Goal: Task Accomplishment & Management: Complete application form

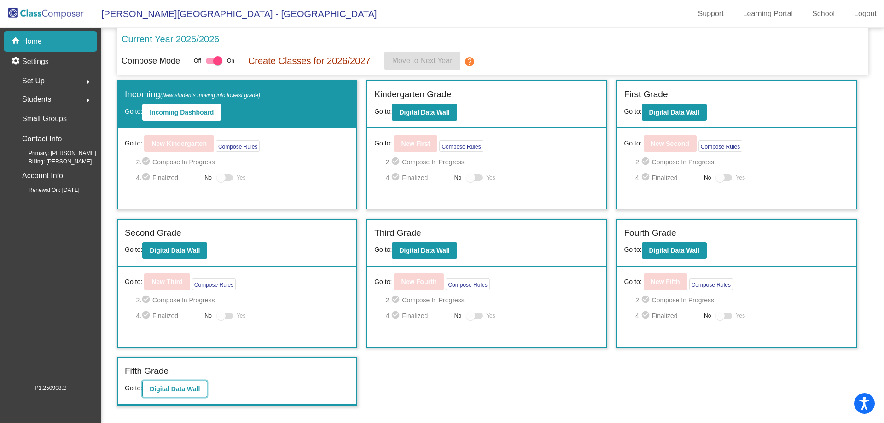
click at [207, 388] on button "Digital Data Wall" at bounding box center [174, 389] width 65 height 17
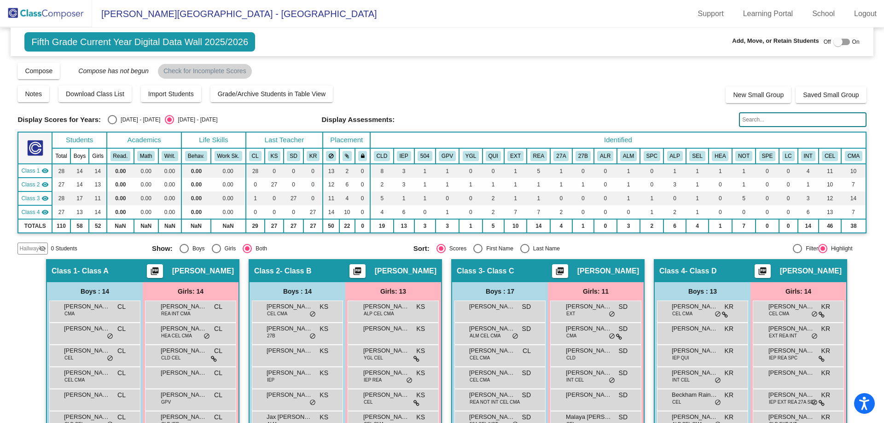
click at [52, 6] on img at bounding box center [46, 13] width 92 height 27
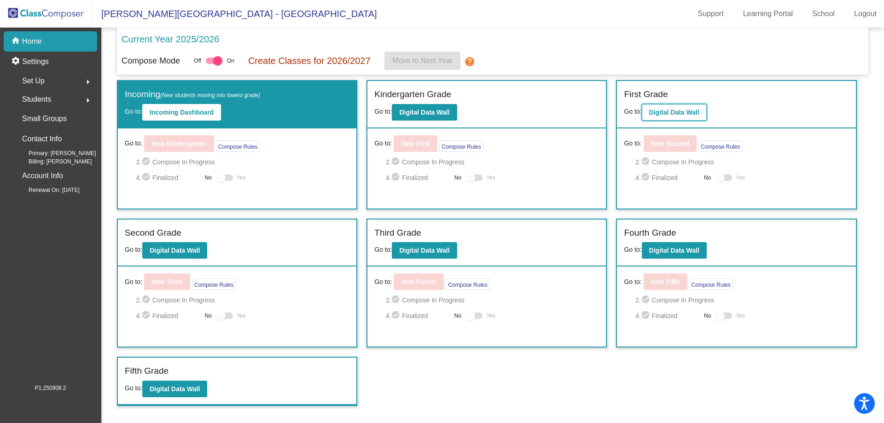
click at [679, 110] on b "Digital Data Wall" at bounding box center [674, 112] width 50 height 7
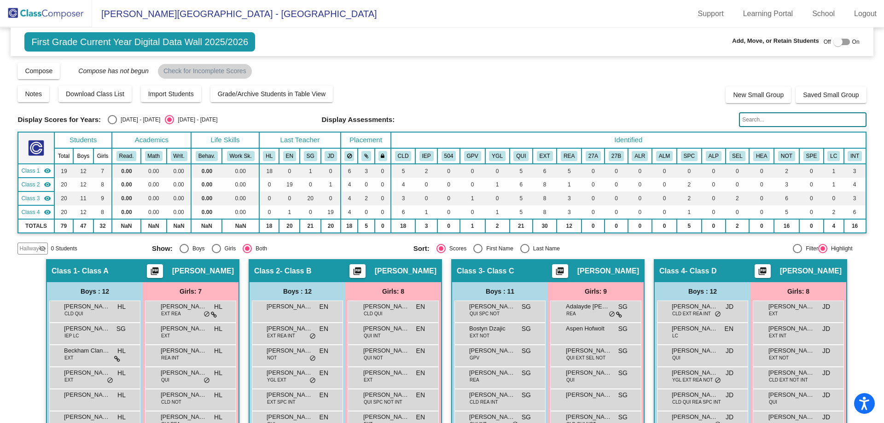
drag, startPoint x: 33, startPoint y: 248, endPoint x: 41, endPoint y: 250, distance: 8.0
click at [32, 248] on span "Hallway" at bounding box center [28, 248] width 19 height 8
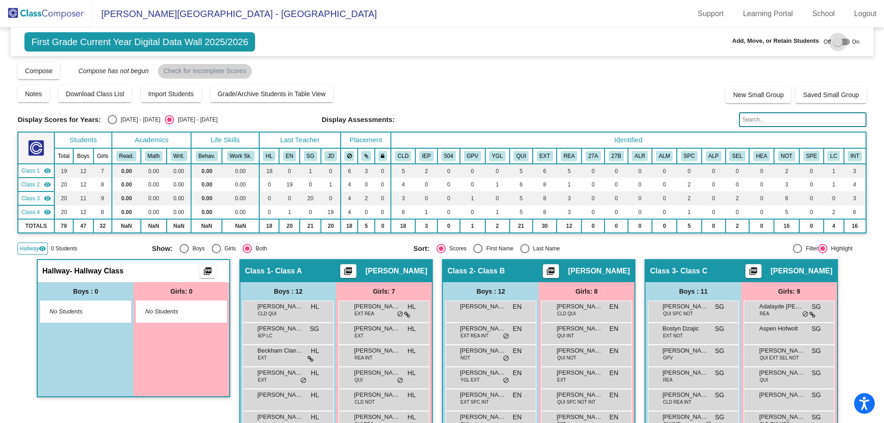
click at [841, 44] on div at bounding box center [841, 42] width 17 height 6
checkbox input "true"
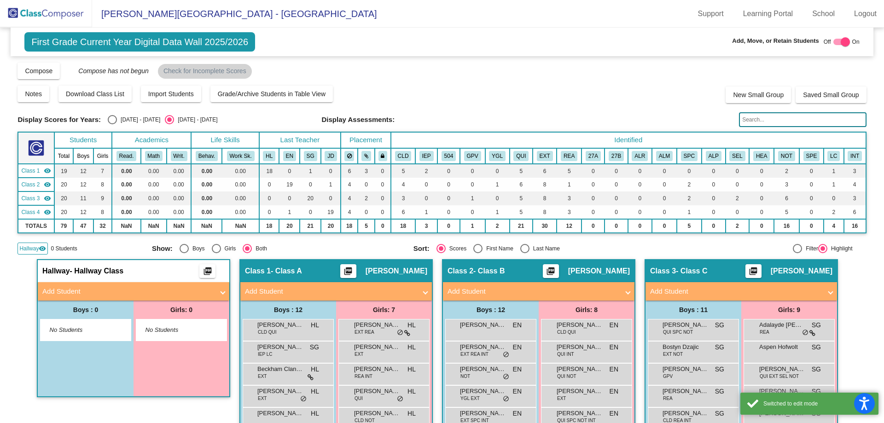
click at [181, 295] on mat-panel-title "Add Student" at bounding box center [127, 291] width 171 height 11
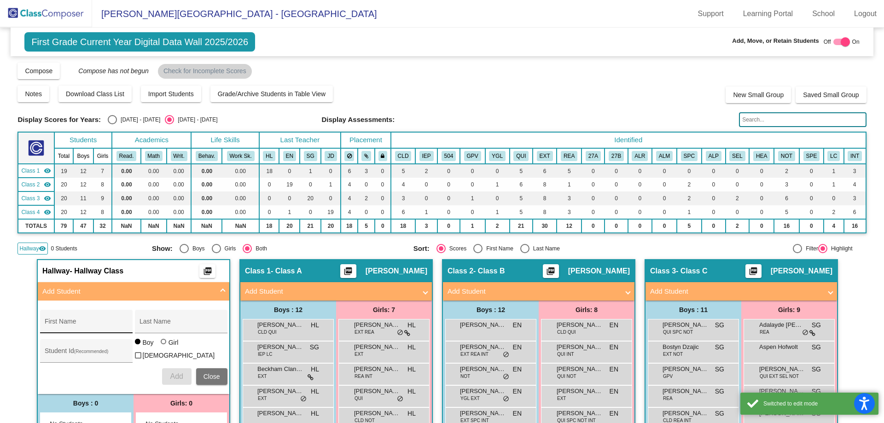
click at [99, 323] on input "First Name" at bounding box center [86, 324] width 83 height 7
click at [86, 325] on input "First Name" at bounding box center [86, 324] width 83 height 7
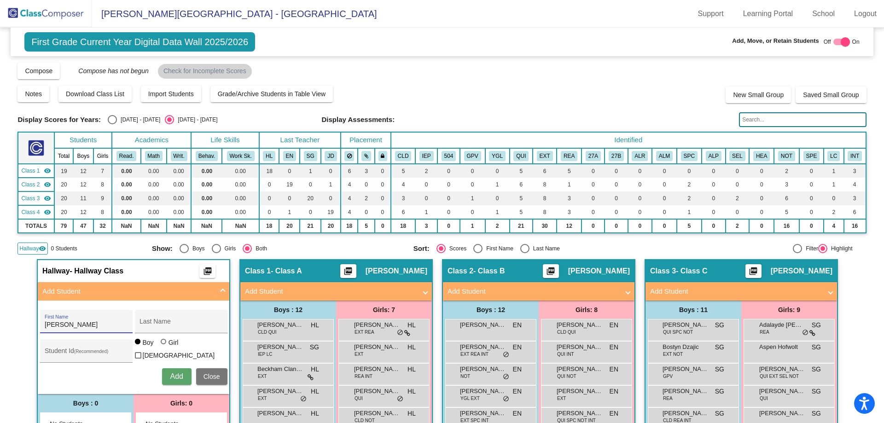
type input "[PERSON_NAME]"
type input "Whatton"
type input "639969554"
click at [163, 344] on div at bounding box center [164, 342] width 6 height 6
click at [164, 347] on input "Girl" at bounding box center [164, 346] width 0 height 0
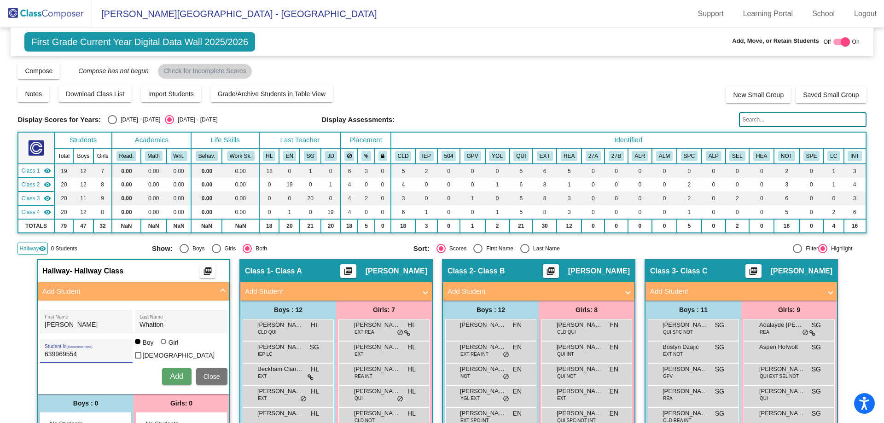
radio input "true"
drag, startPoint x: 87, startPoint y: 316, endPoint x: 67, endPoint y: 319, distance: 19.5
click at [0, 316] on mat-sidenav-content "First Grade Current Year Digital Data Wall 2025/2026 Add, Move, or Retain Stude…" at bounding box center [442, 225] width 884 height 395
drag, startPoint x: 67, startPoint y: 319, endPoint x: 64, endPoint y: 324, distance: 6.2
click at [67, 321] on div "[PERSON_NAME] First Name" at bounding box center [86, 324] width 83 height 19
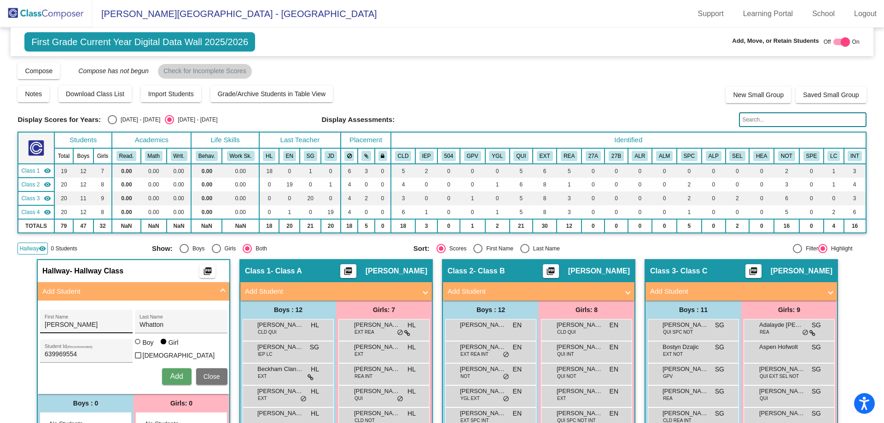
click at [64, 324] on input "[PERSON_NAME]" at bounding box center [86, 324] width 83 height 7
type input "[PERSON_NAME]"
type input "865001823"
click at [142, 347] on div "Boy" at bounding box center [148, 342] width 12 height 9
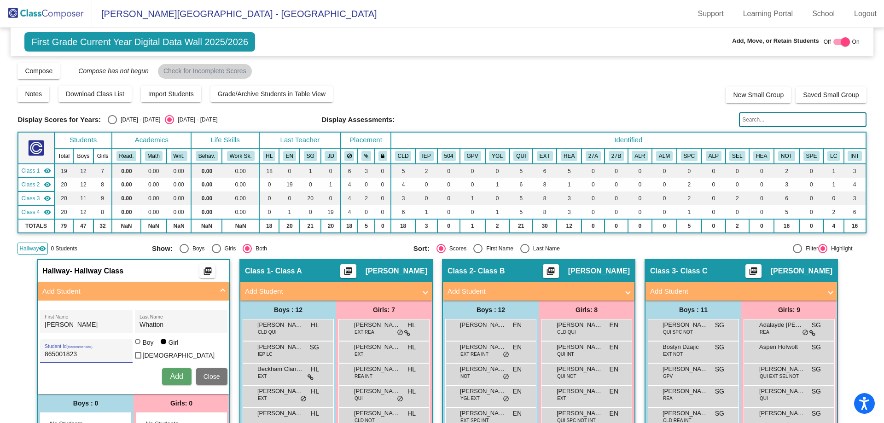
click at [139, 347] on input "Boy" at bounding box center [138, 346] width 0 height 0
radio input "true"
click at [173, 376] on span "Add" at bounding box center [176, 376] width 13 height 8
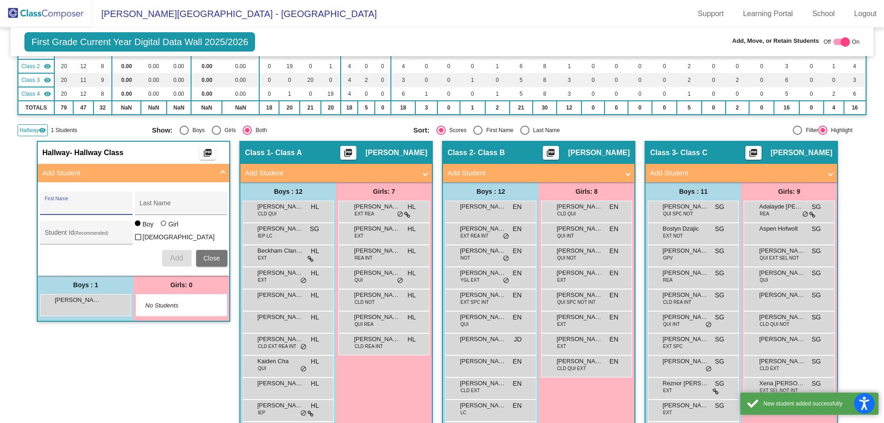
scroll to position [138, 0]
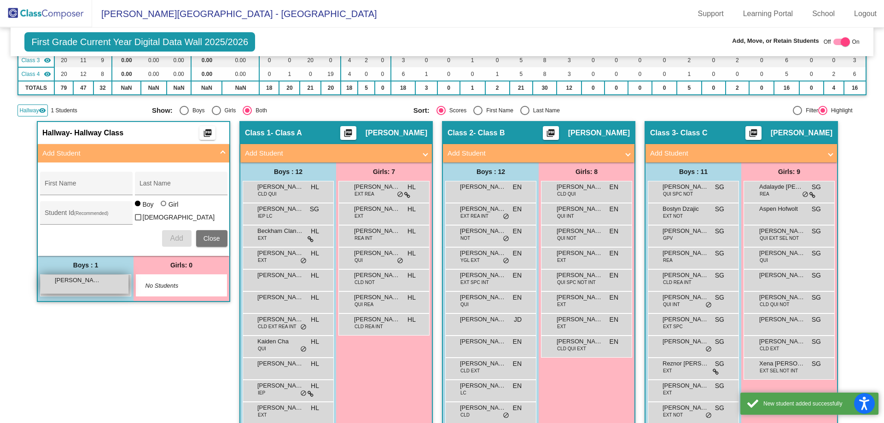
click at [95, 281] on span "[PERSON_NAME]" at bounding box center [78, 280] width 46 height 9
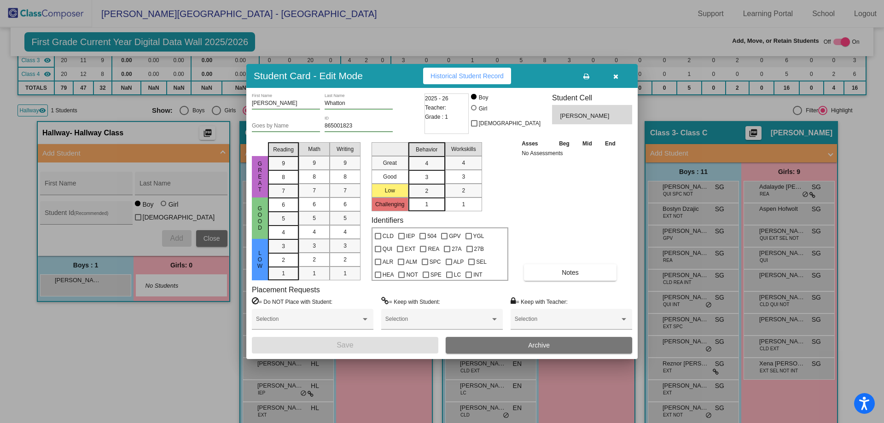
click at [180, 91] on div "Student Card - Edit Mode Historical Student Record [PERSON_NAME] First Name [PE…" at bounding box center [442, 211] width 884 height 423
type input "[PERSON_NAME]"
click at [372, 125] on input "865001823" at bounding box center [358, 126] width 68 height 6
paste input "639969554"
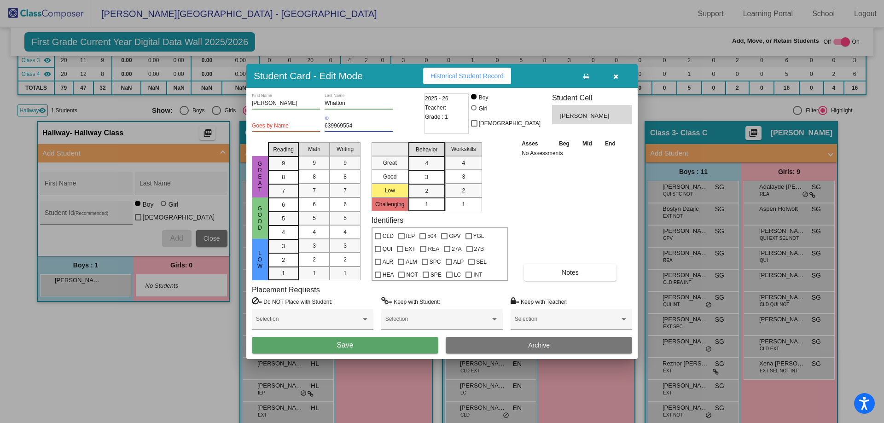
type input "639969554"
click at [382, 338] on button "Save" at bounding box center [345, 345] width 186 height 17
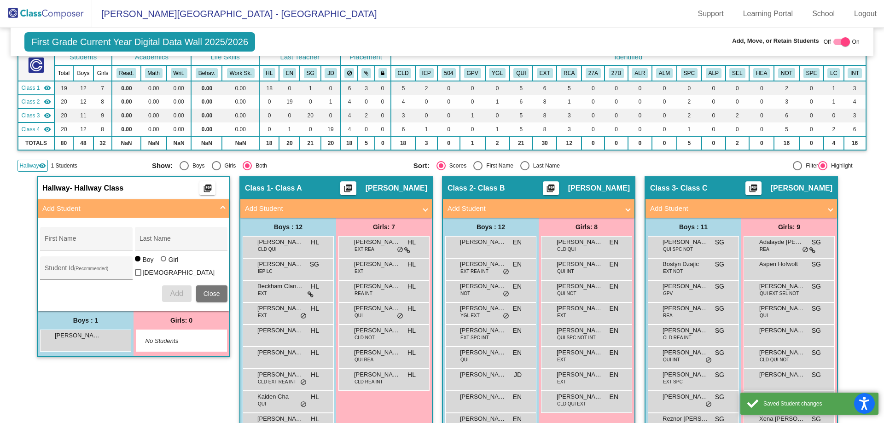
scroll to position [0, 0]
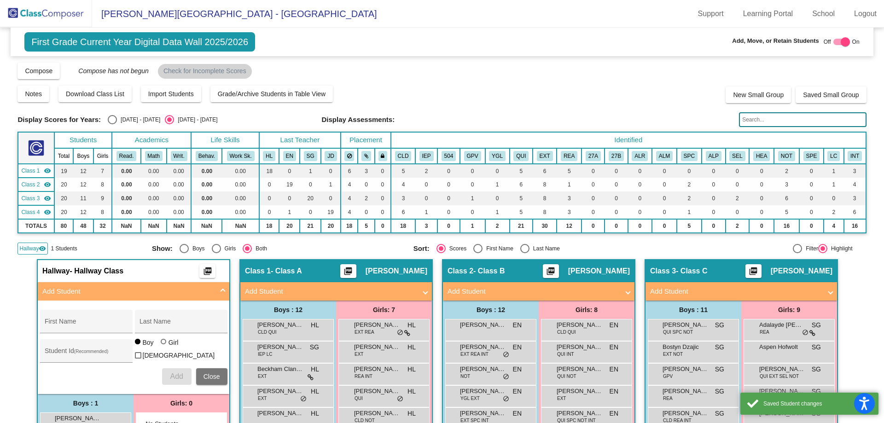
click at [48, 3] on img at bounding box center [46, 13] width 92 height 27
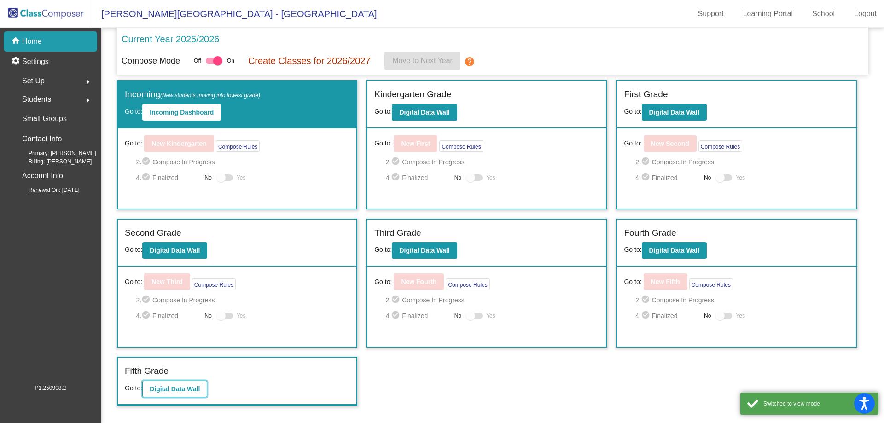
click at [177, 390] on b "Digital Data Wall" at bounding box center [175, 388] width 50 height 7
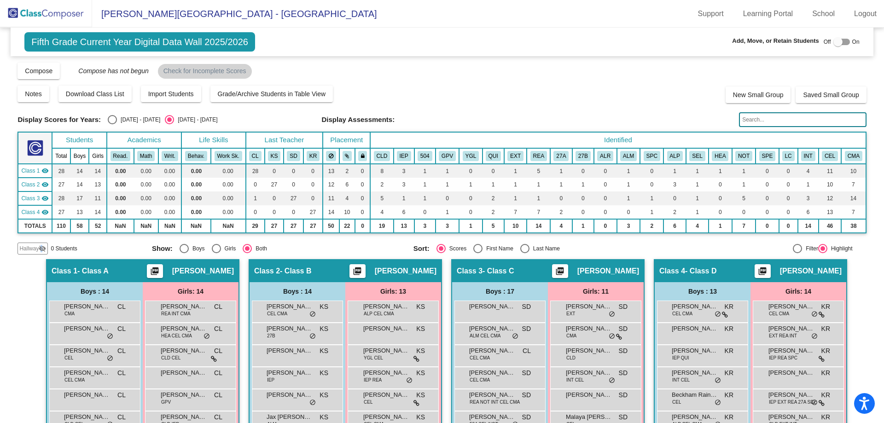
click at [42, 253] on div "Hallway visibility_off" at bounding box center [32, 249] width 30 height 12
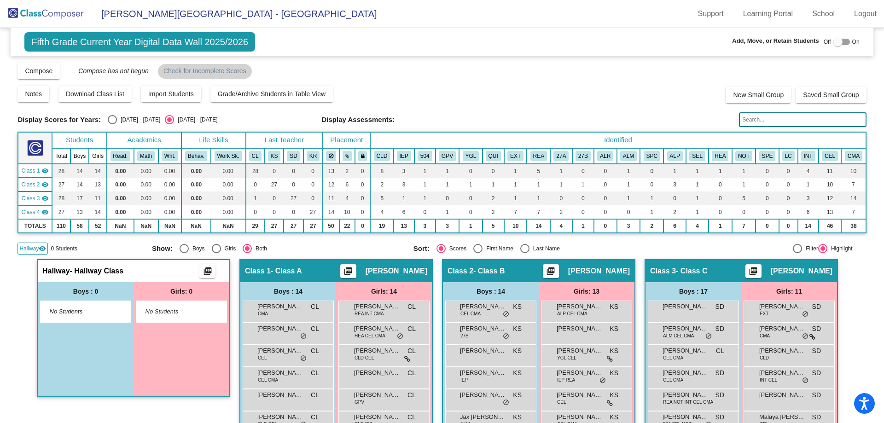
click at [846, 45] on div "Off On" at bounding box center [841, 41] width 36 height 11
click at [835, 42] on div at bounding box center [837, 41] width 9 height 9
checkbox input "true"
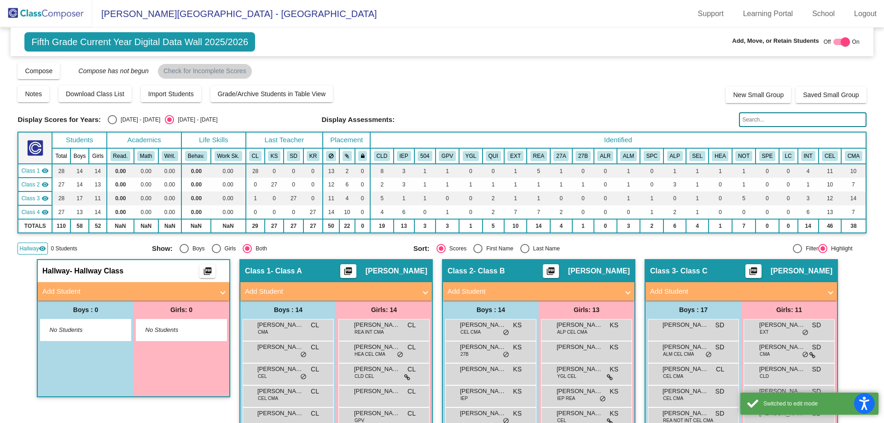
click at [108, 297] on mat-expansion-panel-header "Add Student" at bounding box center [133, 291] width 191 height 18
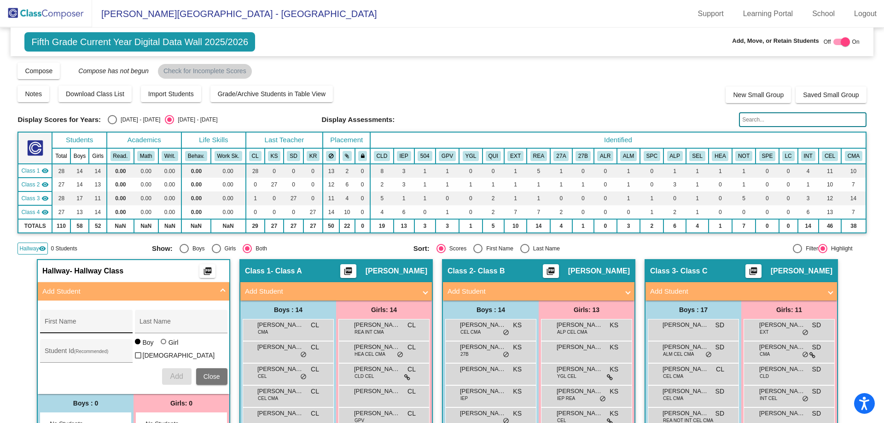
click at [70, 329] on div "First Name" at bounding box center [86, 324] width 83 height 19
click at [72, 322] on input "First Name" at bounding box center [86, 324] width 83 height 7
type input "[PERSON_NAME]"
type input "Whatton"
type input "865001823"
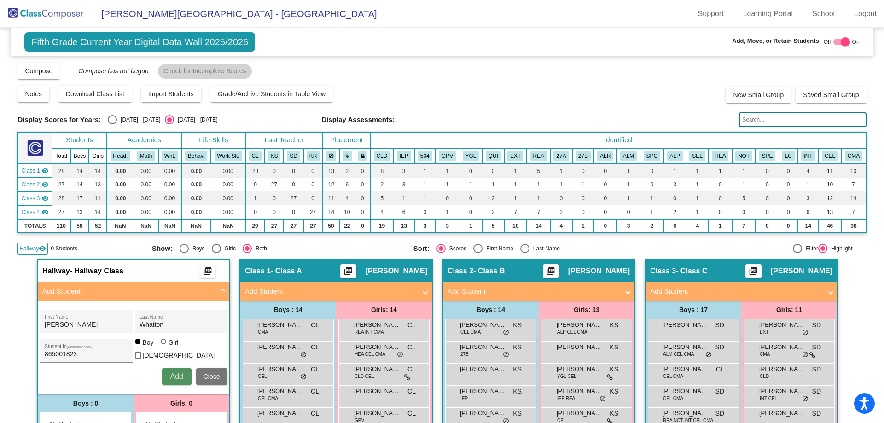
click at [174, 373] on span "Add" at bounding box center [176, 376] width 13 height 8
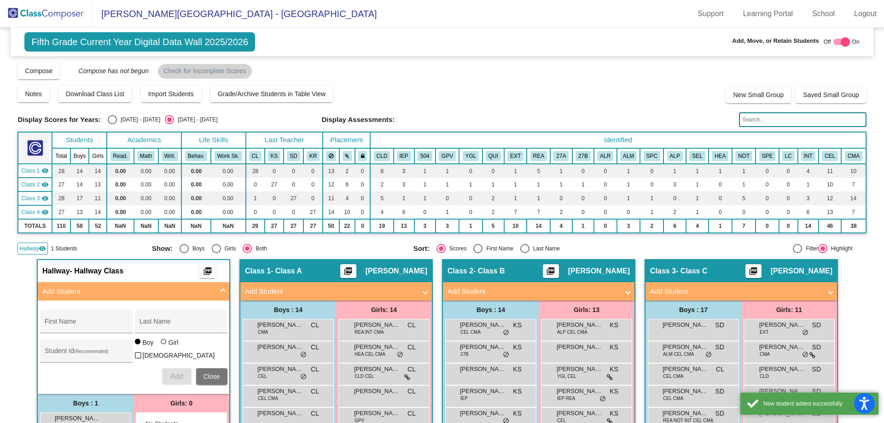
click at [82, 12] on img at bounding box center [46, 13] width 92 height 27
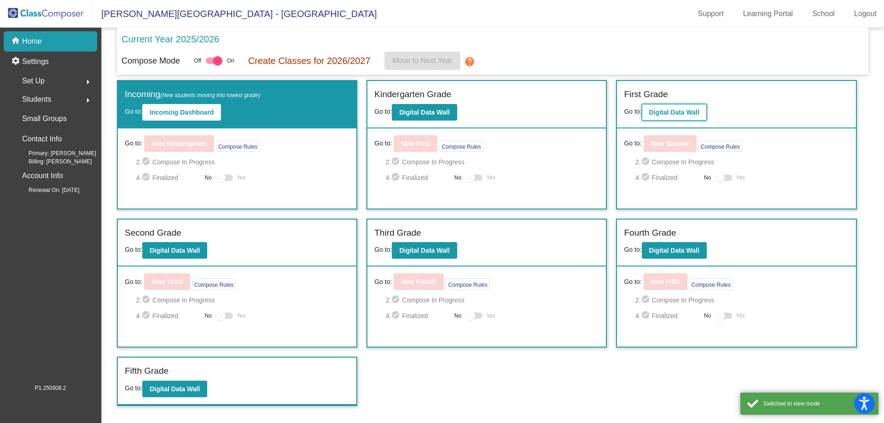
click at [691, 117] on button "Digital Data Wall" at bounding box center [674, 112] width 65 height 17
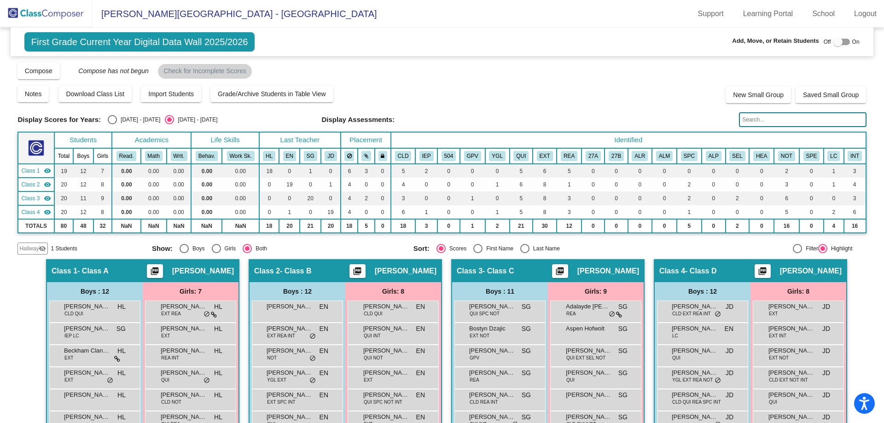
click at [72, 248] on span "1 Students" at bounding box center [64, 248] width 26 height 8
click at [45, 249] on mat-icon "visibility_off" at bounding box center [42, 248] width 7 height 7
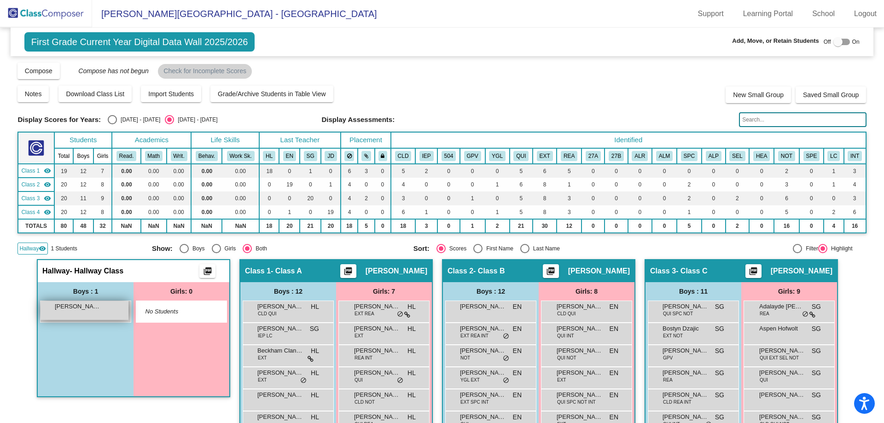
click at [89, 304] on span "[PERSON_NAME]" at bounding box center [78, 306] width 46 height 9
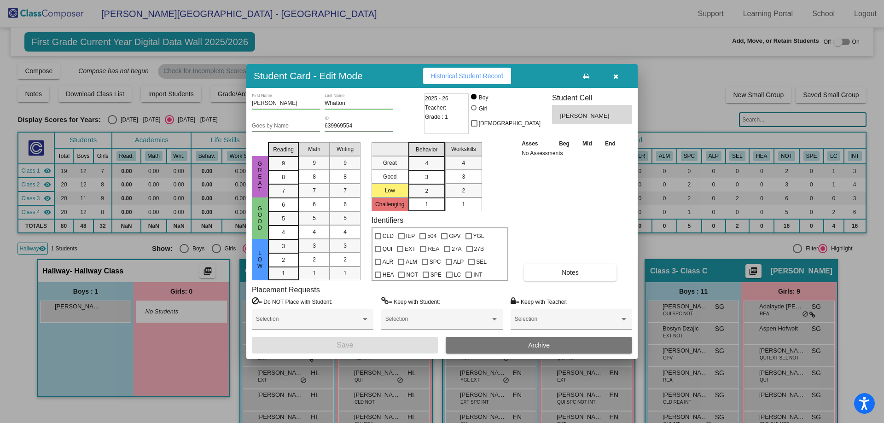
click at [476, 108] on div at bounding box center [474, 108] width 6 height 6
click at [475, 112] on input "Girl" at bounding box center [474, 112] width 0 height 0
radio input "true"
click at [361, 351] on button "Save" at bounding box center [345, 345] width 186 height 17
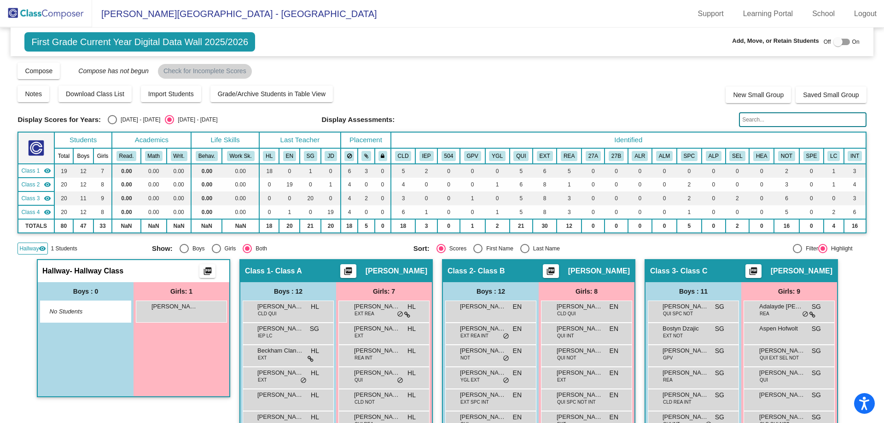
drag, startPoint x: 46, startPoint y: 11, endPoint x: 125, endPoint y: 3, distance: 80.0
click at [45, 11] on img at bounding box center [46, 13] width 92 height 27
